Goal: Check status: Check status

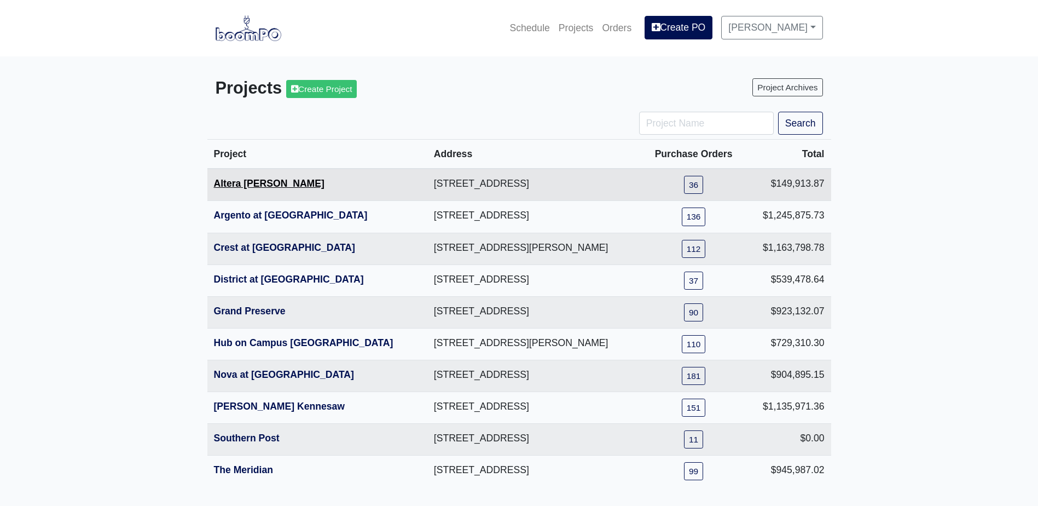
click at [268, 183] on link "Altera [PERSON_NAME]" at bounding box center [269, 183] width 111 height 11
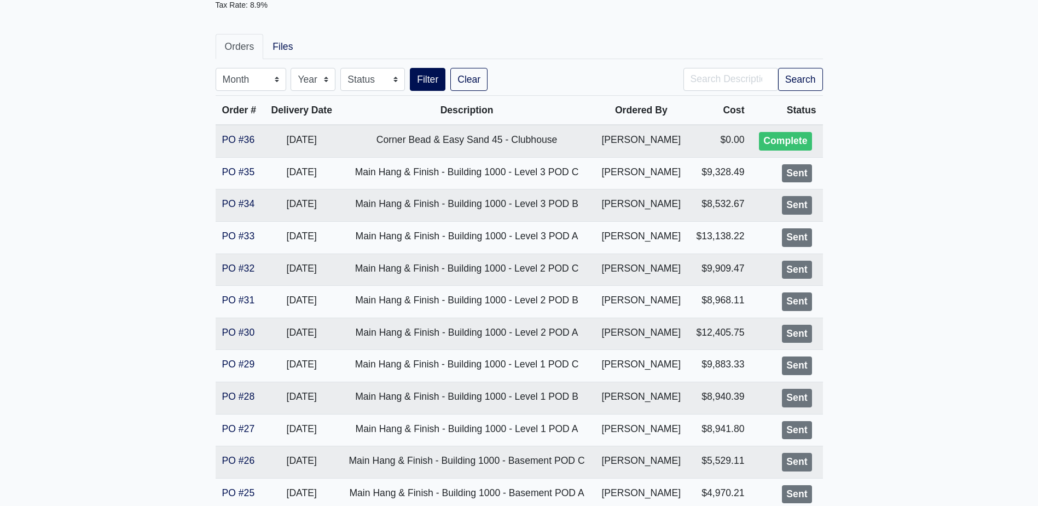
scroll to position [164, 0]
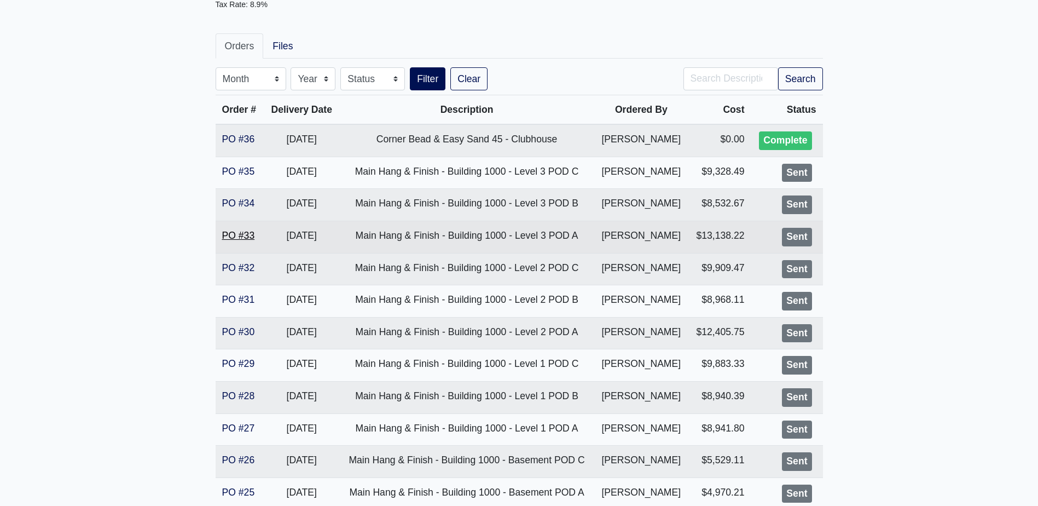
click at [234, 235] on link "PO #33" at bounding box center [238, 235] width 33 height 11
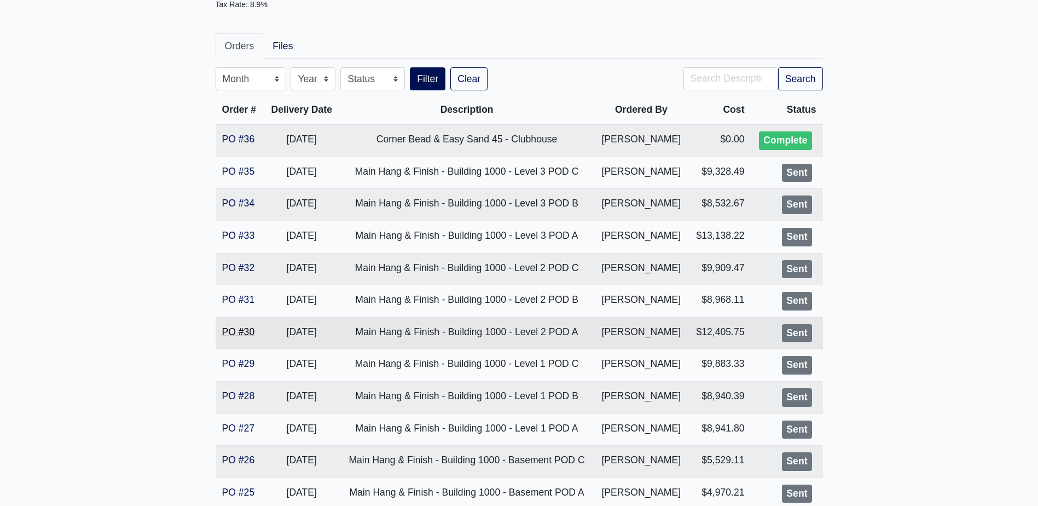
click at [251, 331] on link "PO #30" at bounding box center [238, 331] width 33 height 11
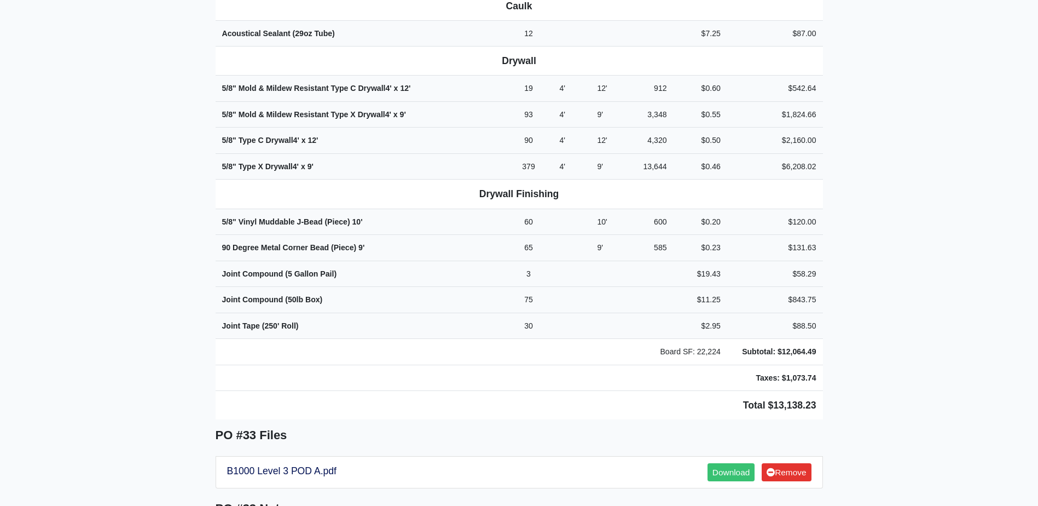
scroll to position [602, 0]
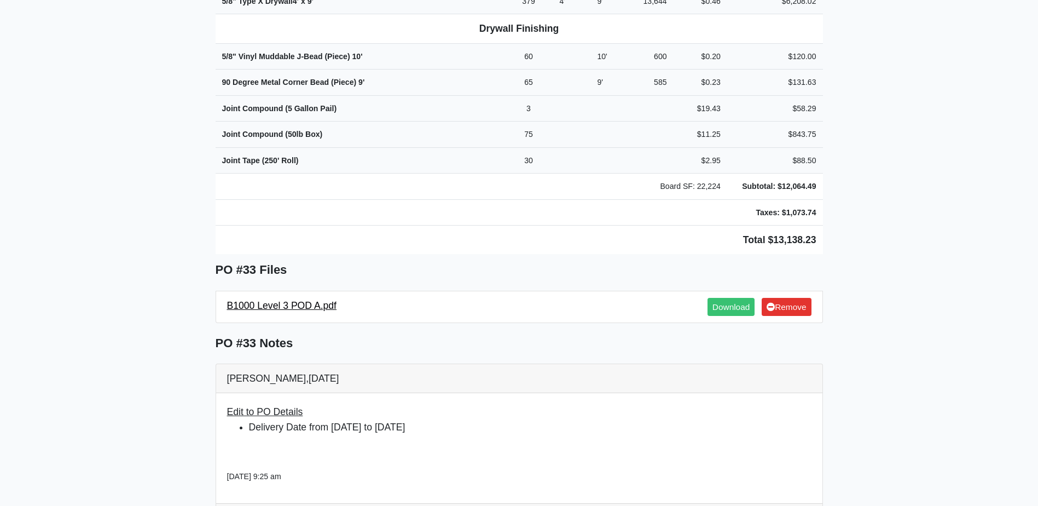
click at [268, 300] on link "B1000 Level 3 POD A.pdf" at bounding box center [282, 305] width 110 height 11
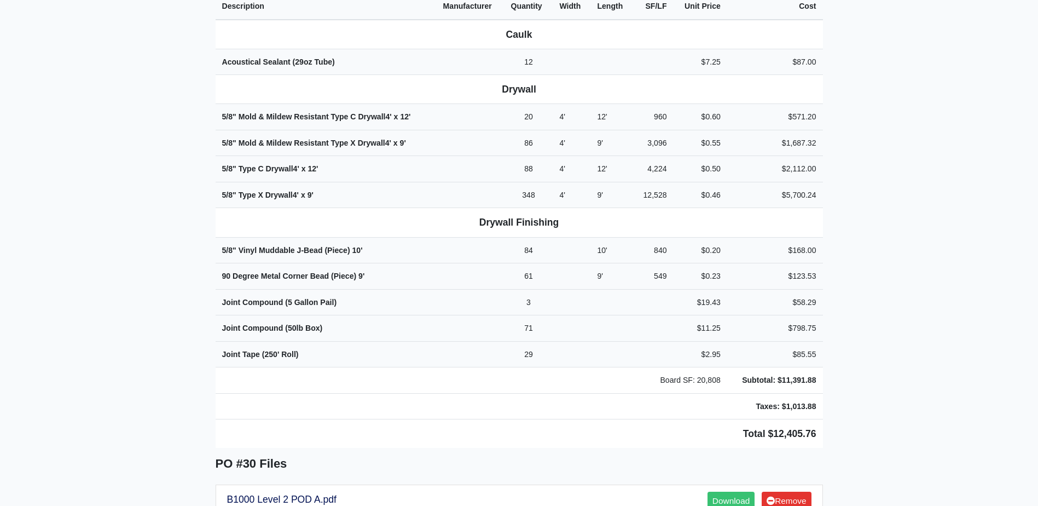
scroll to position [547, 0]
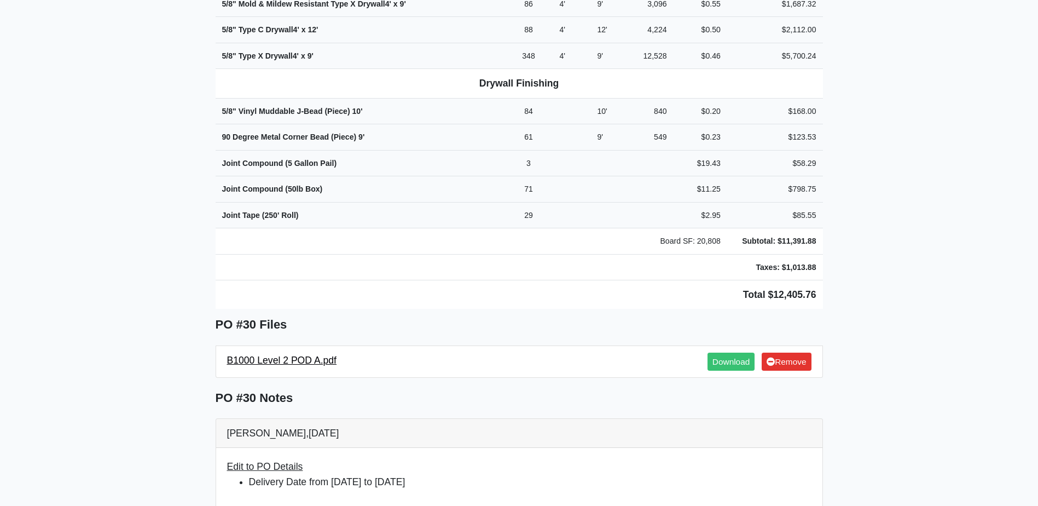
click at [281, 355] on link "B1000 Level 2 POD A.pdf" at bounding box center [282, 360] width 110 height 11
